Goal: Navigation & Orientation: Find specific page/section

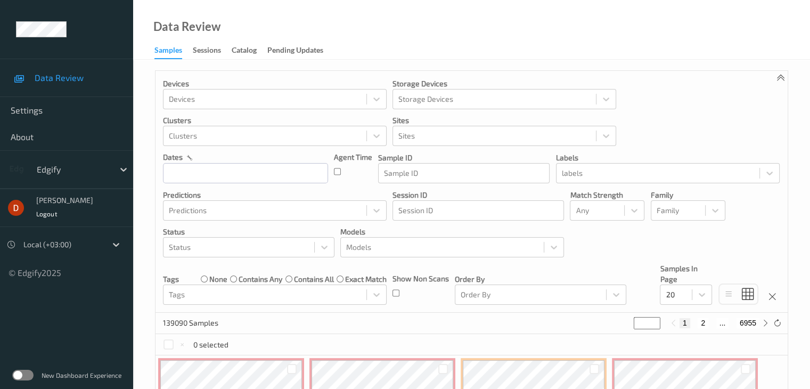
click at [26, 374] on label at bounding box center [22, 375] width 21 height 11
drag, startPoint x: 99, startPoint y: 139, endPoint x: 88, endPoint y: 134, distance: 11.5
click at [88, 134] on span "About" at bounding box center [67, 137] width 112 height 11
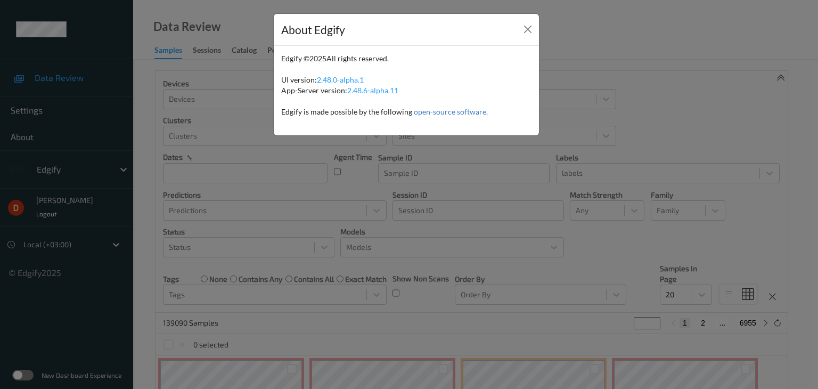
click at [135, 121] on div "About Edgify Edgify © 2025 All rights reserved. UI version: 2.48.0-alpha.1 App-…" at bounding box center [409, 194] width 818 height 389
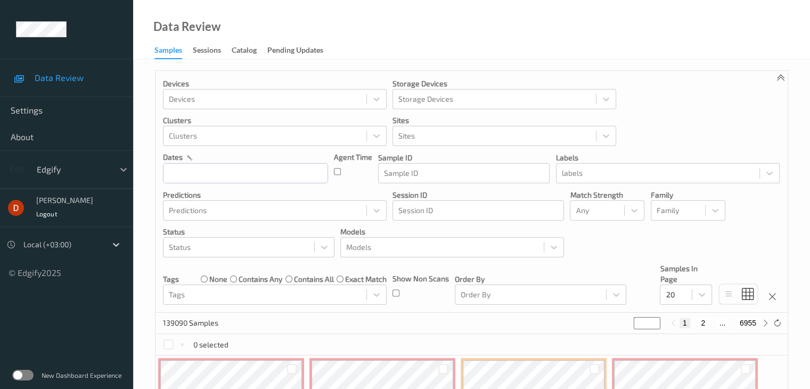
click at [117, 170] on div at bounding box center [123, 169] width 19 height 19
click at [109, 167] on div "Edgify" at bounding box center [72, 169] width 83 height 17
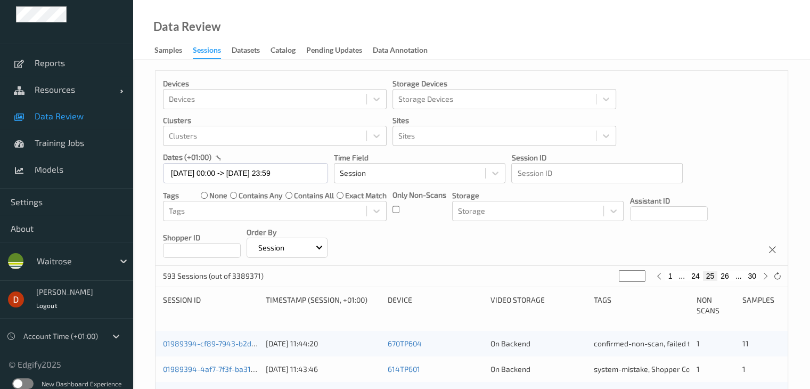
scroll to position [23, 0]
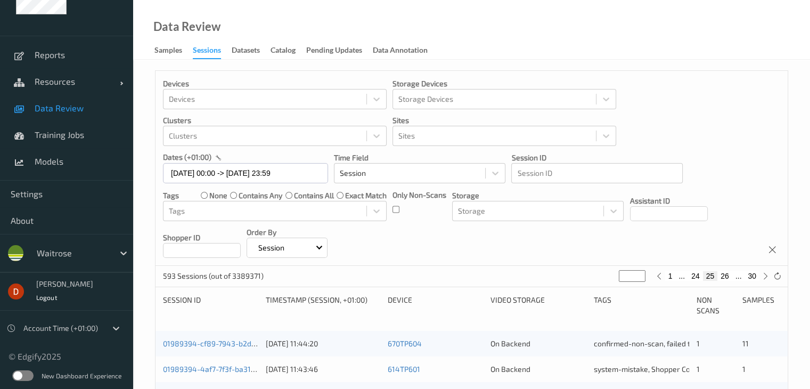
click at [26, 377] on label at bounding box center [22, 375] width 21 height 11
